Goal: Information Seeking & Learning: Learn about a topic

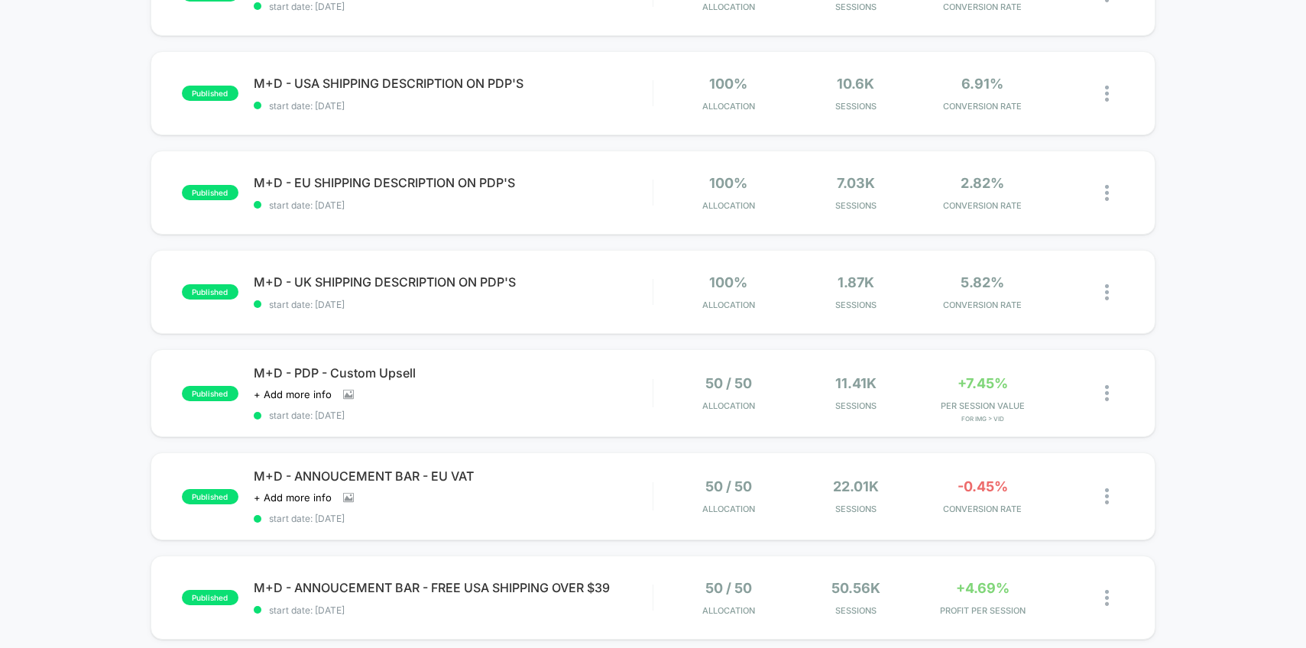
scroll to position [341, 0]
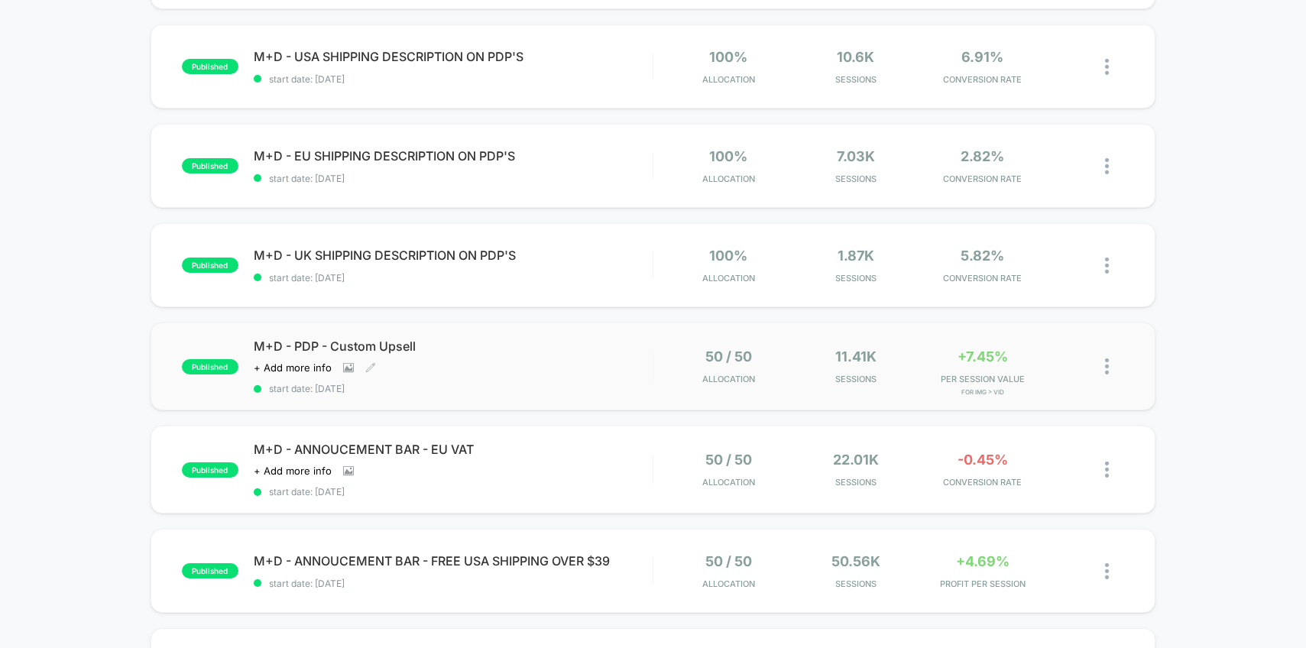
click at [643, 344] on span "M+D - PDP - Custom Upsell" at bounding box center [453, 346] width 399 height 15
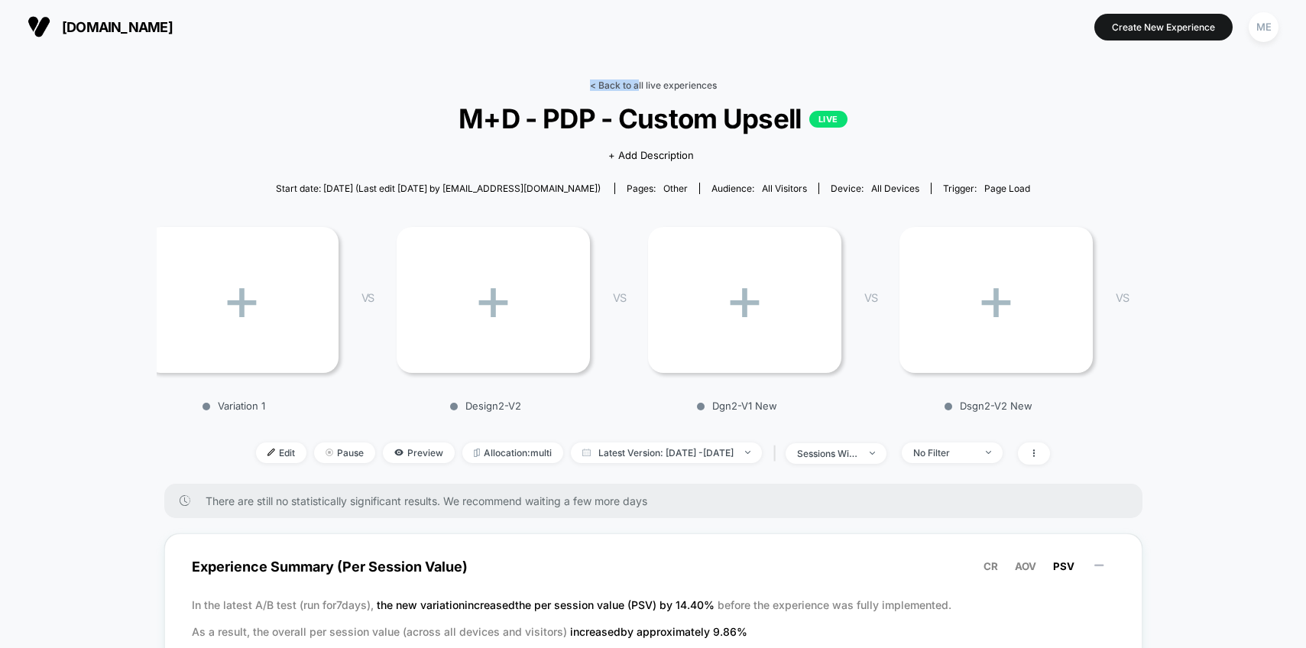
click at [637, 79] on link "< Back to all live experiences" at bounding box center [653, 84] width 127 height 11
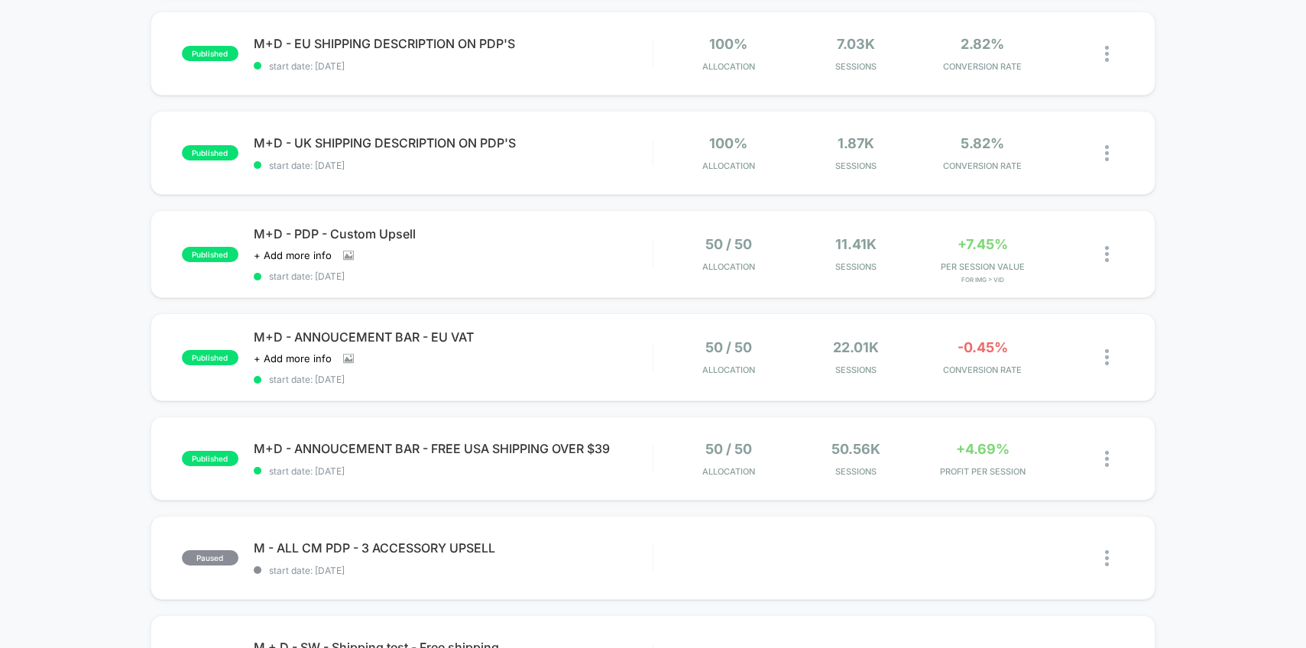
scroll to position [560, 0]
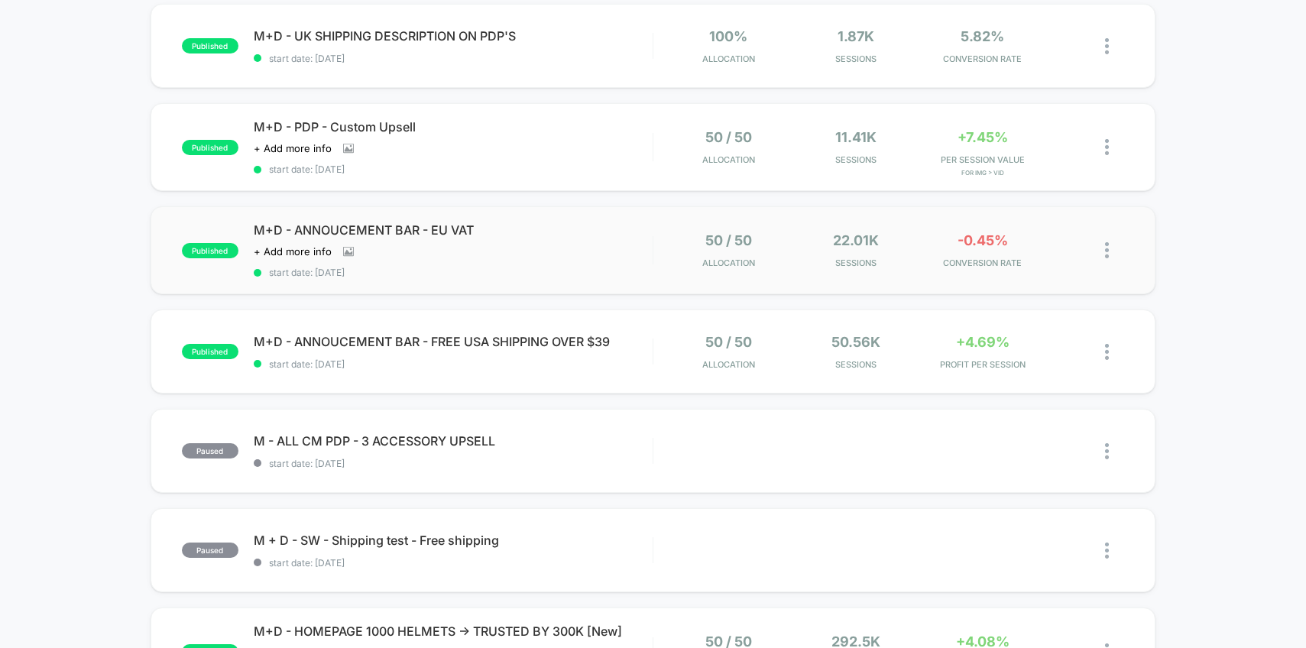
click at [665, 275] on div "published M+D - ANNOUCEMENT BAR - EU VAT Click to view images Click to edit exp…" at bounding box center [654, 250] width 1006 height 88
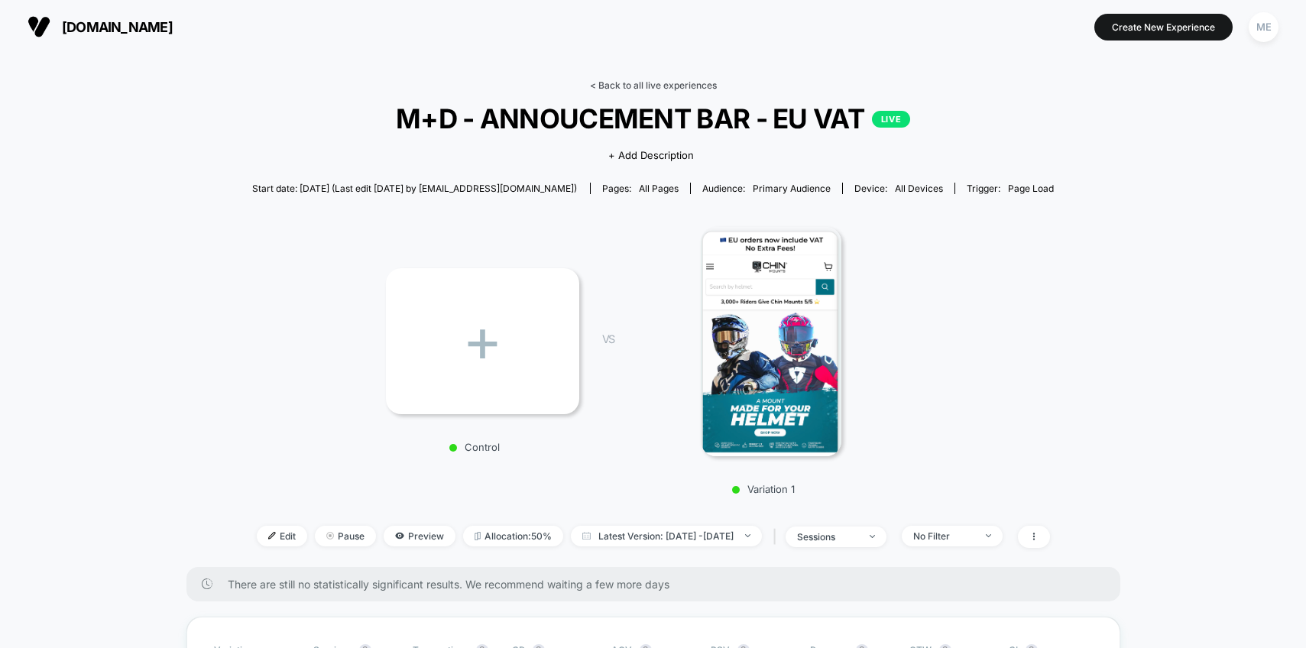
click at [645, 83] on link "< Back to all live experiences" at bounding box center [653, 84] width 127 height 11
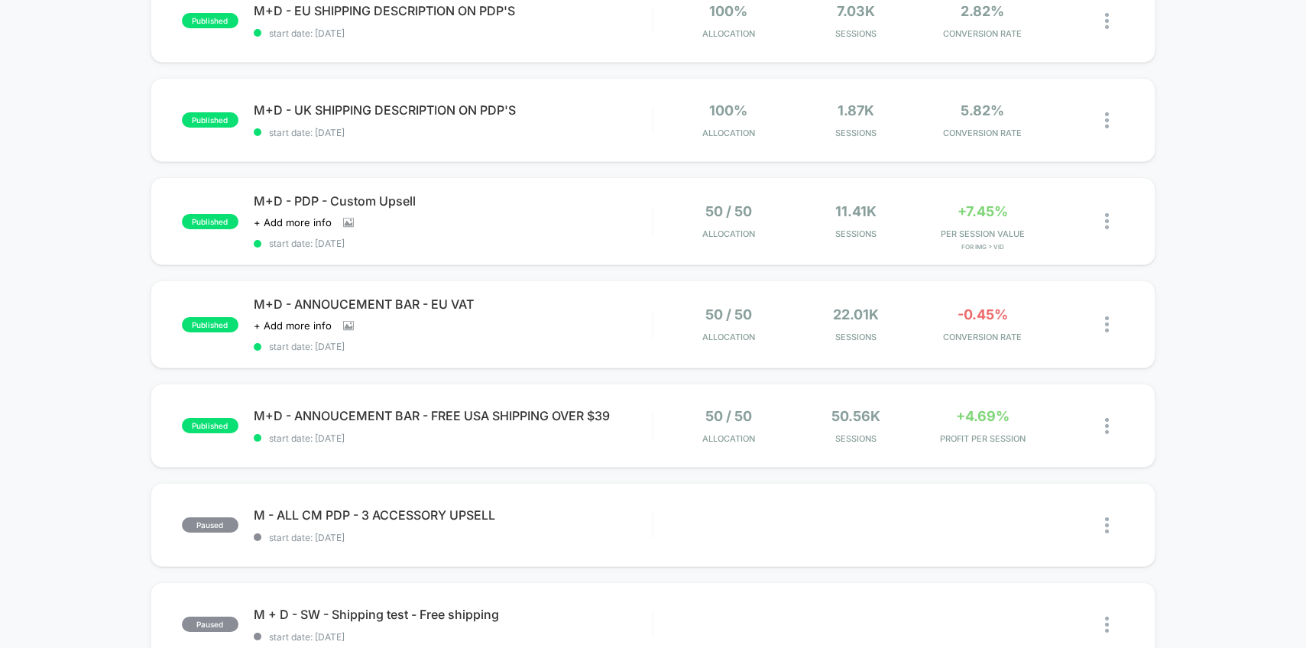
scroll to position [634, 0]
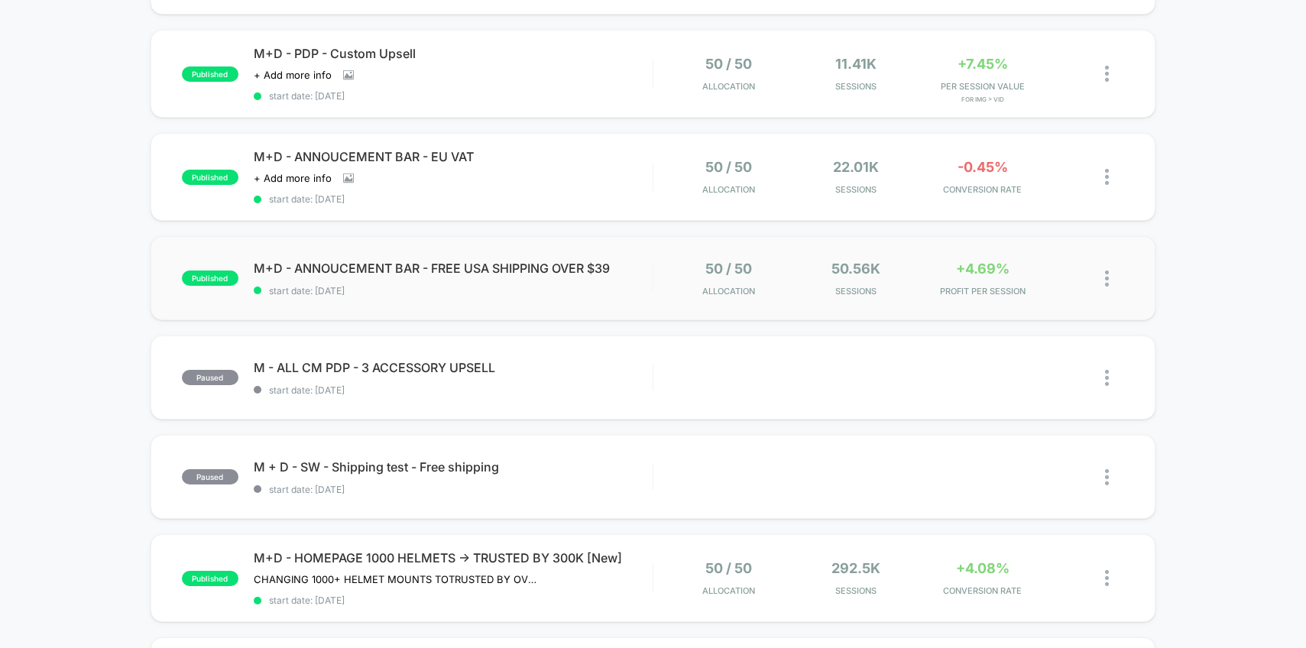
click at [653, 291] on div "published M+D - ANNOUCEMENT BAR - FREE USA SHIPPING OVER $39 start date: [DATE]…" at bounding box center [654, 278] width 1006 height 84
